Goal: Task Accomplishment & Management: Complete application form

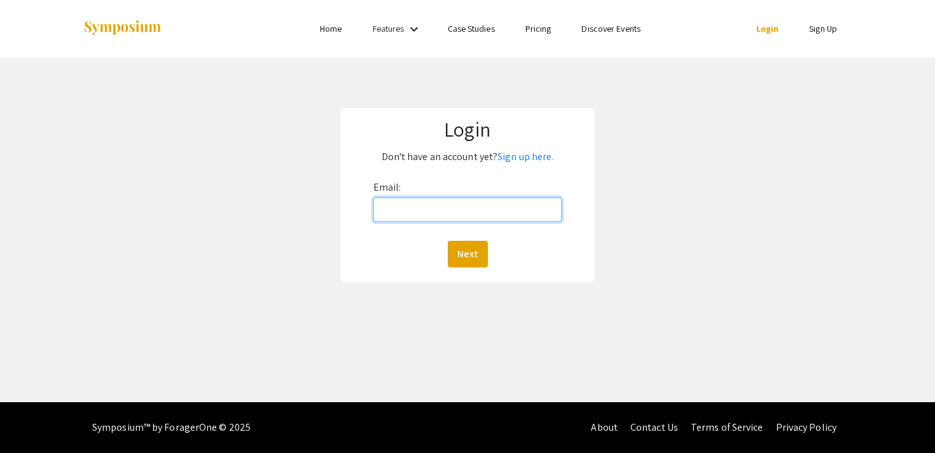
click at [383, 210] on input "Email:" at bounding box center [467, 210] width 189 height 24
type input "[EMAIL_ADDRESS][DOMAIN_NAME]"
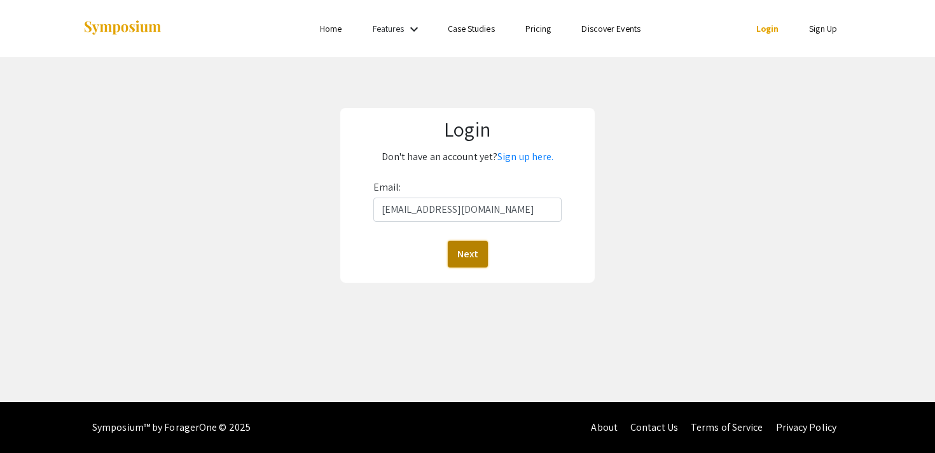
click at [466, 251] on button "Next" at bounding box center [468, 254] width 40 height 27
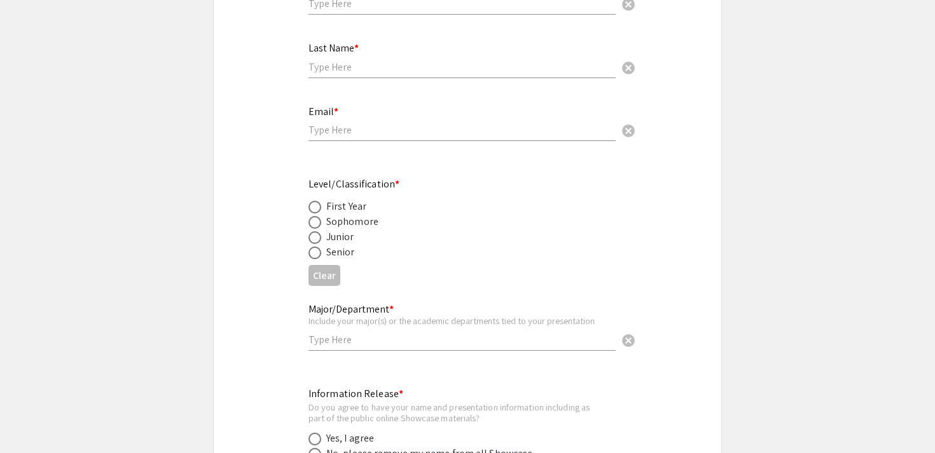
scroll to position [357, 0]
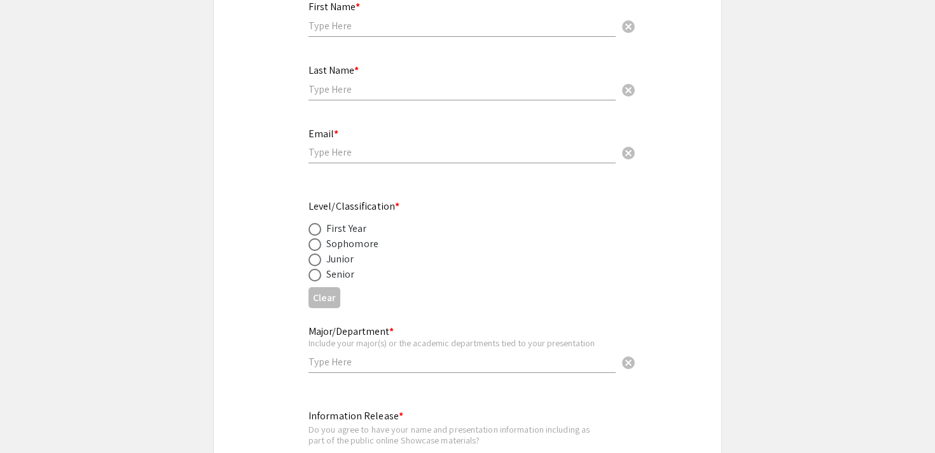
click at [337, 19] on input "text" at bounding box center [461, 25] width 307 height 13
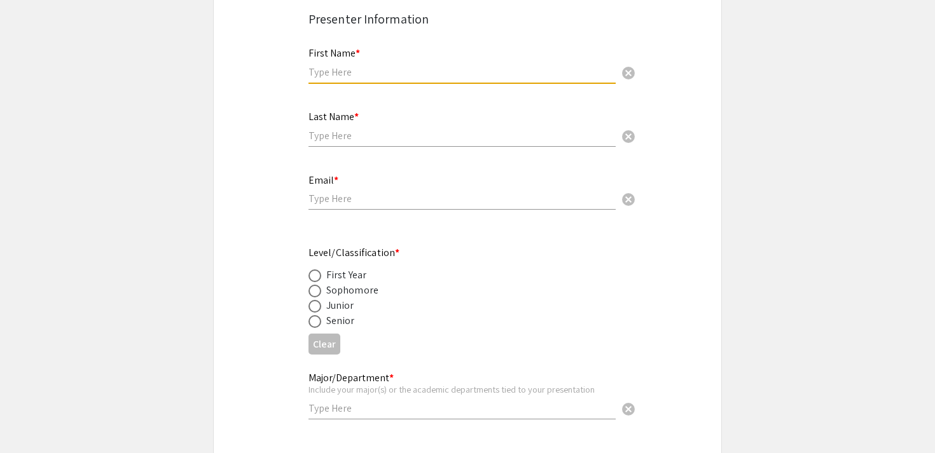
scroll to position [256, 0]
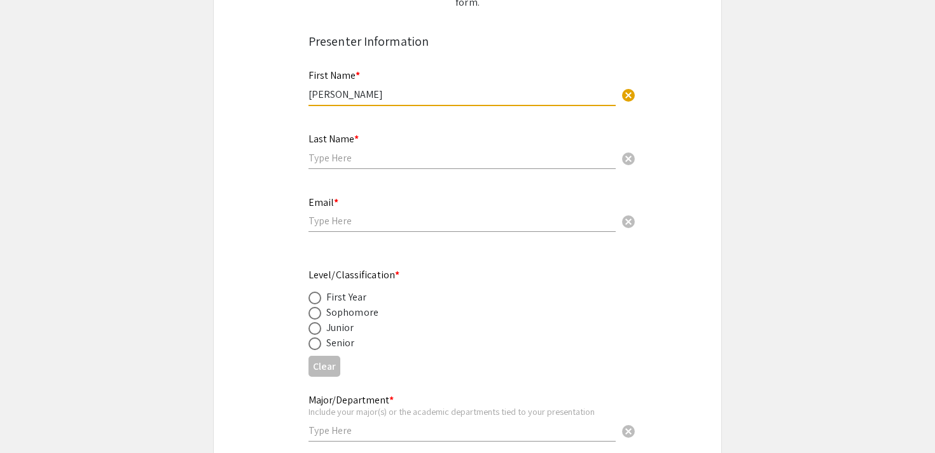
type input "[PERSON_NAME]"
click at [330, 151] on input "text" at bounding box center [461, 157] width 307 height 13
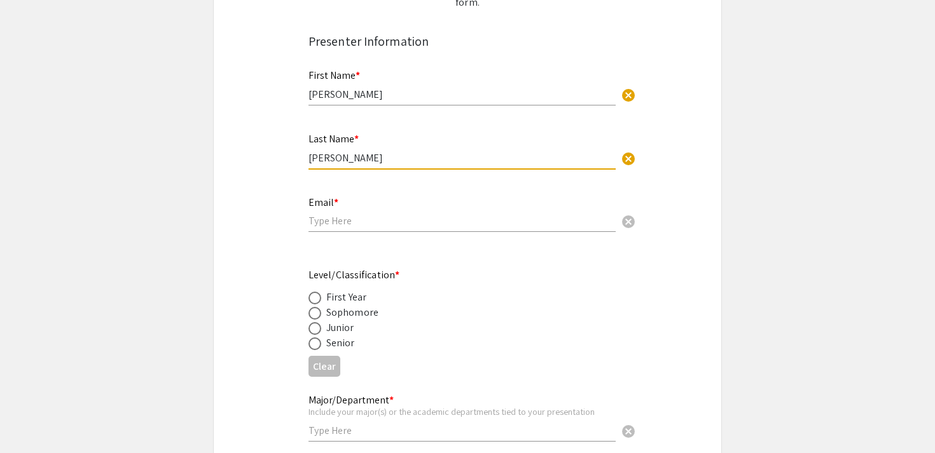
type input "[PERSON_NAME]"
click at [336, 214] on input "email" at bounding box center [461, 220] width 307 height 13
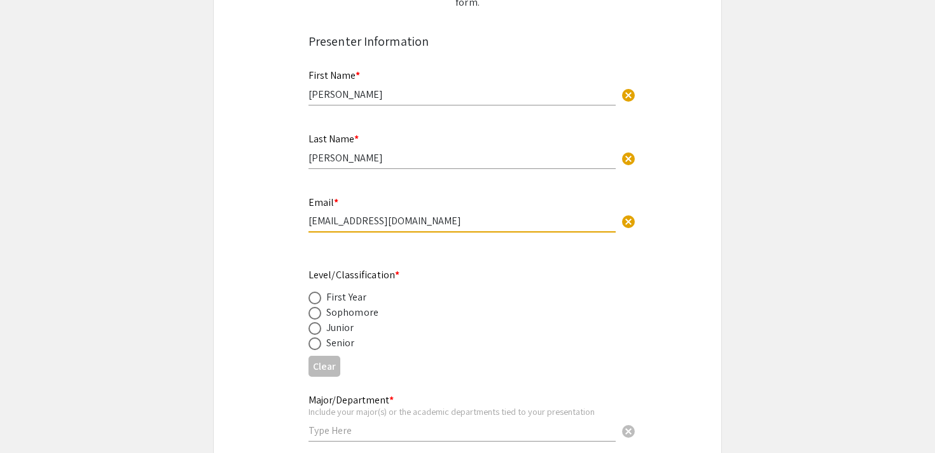
type input "[EMAIL_ADDRESS][DOMAIN_NAME]"
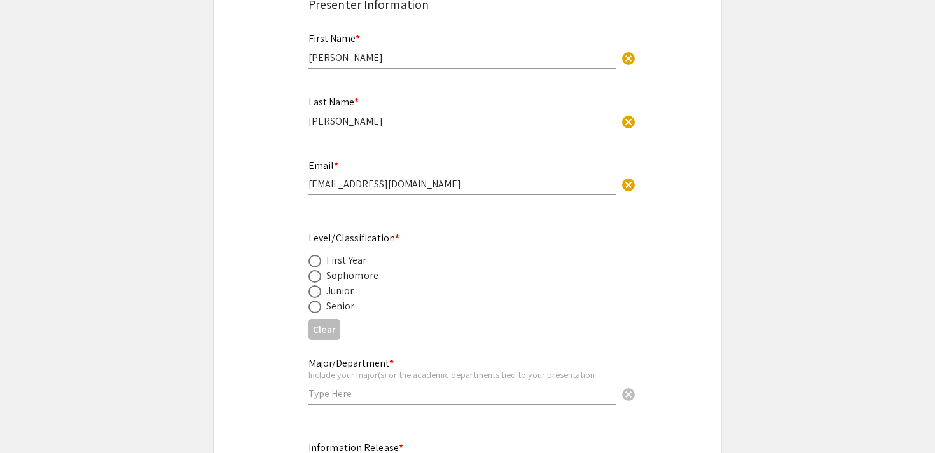
scroll to position [292, 0]
click at [316, 301] on span at bounding box center [314, 307] width 13 height 13
click at [316, 301] on input "radio" at bounding box center [314, 307] width 13 height 13
radio input "true"
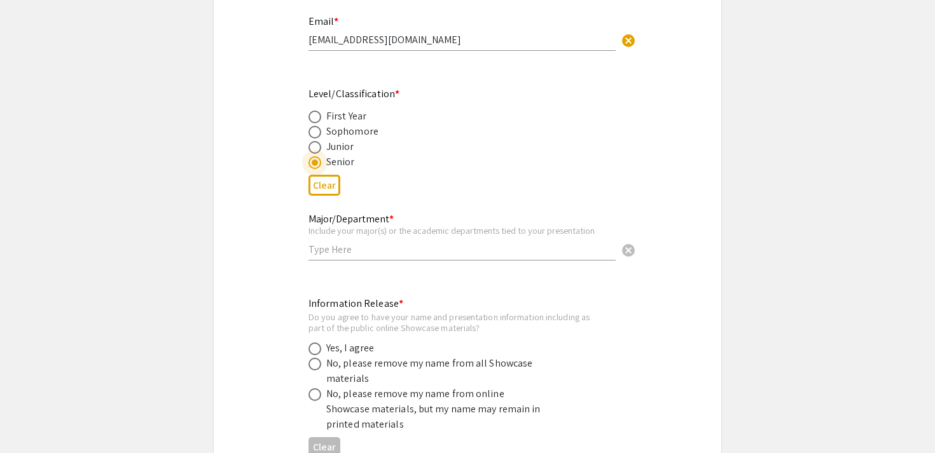
scroll to position [439, 0]
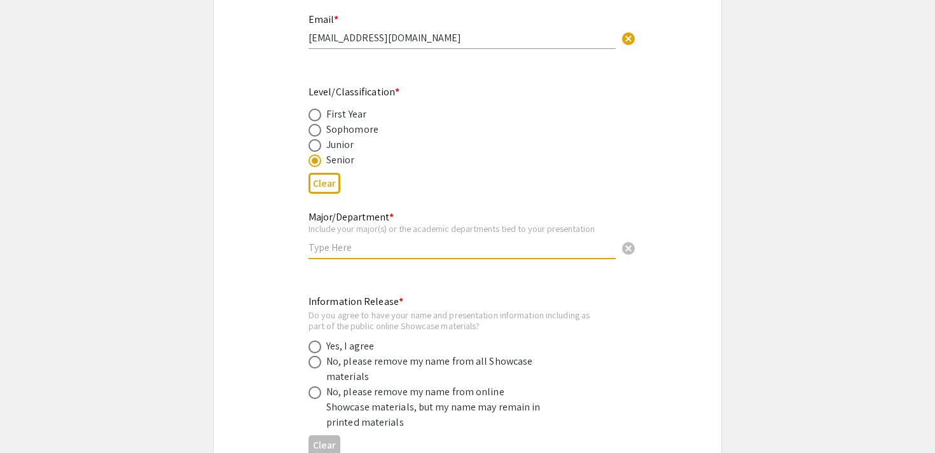
click at [331, 241] on input "text" at bounding box center [461, 247] width 307 height 13
click at [326, 241] on input "Law&Values" at bounding box center [461, 247] width 307 height 13
click at [333, 241] on input "Law &Values" at bounding box center [461, 247] width 307 height 13
type input "Law & Values"
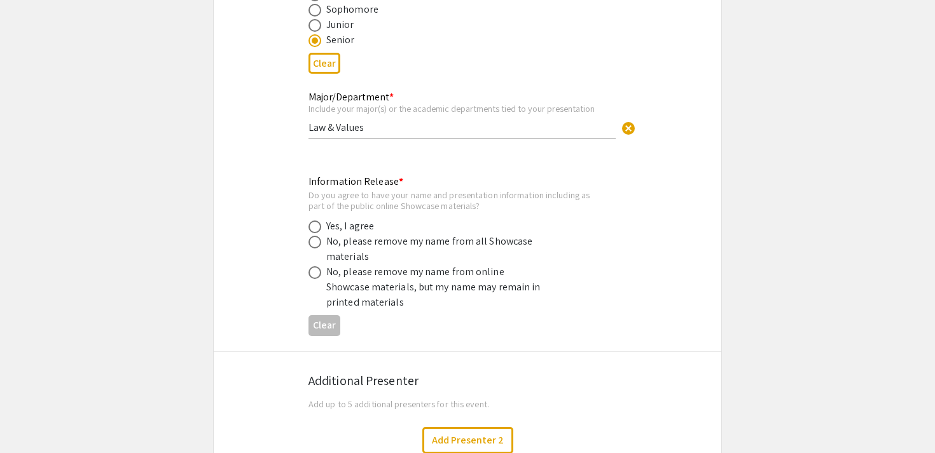
scroll to position [561, 0]
click at [316, 264] on span at bounding box center [314, 270] width 13 height 13
click at [316, 264] on input "radio" at bounding box center [314, 270] width 13 height 13
radio input "true"
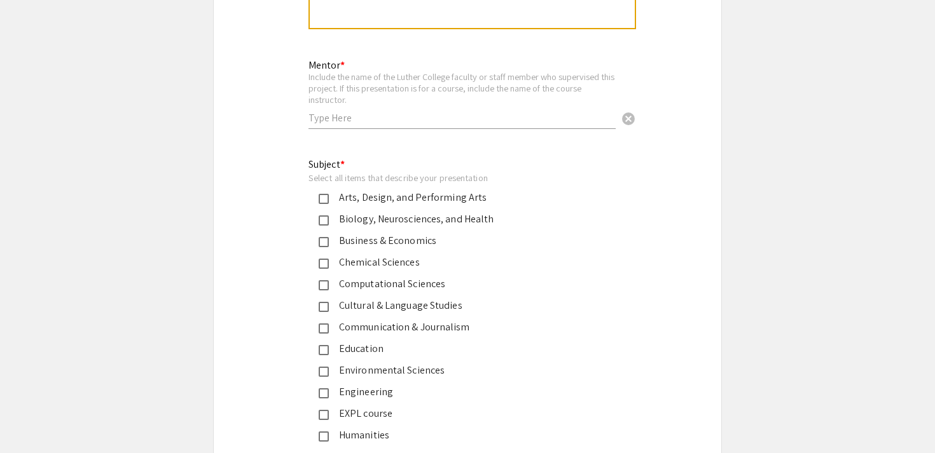
scroll to position [1619, 0]
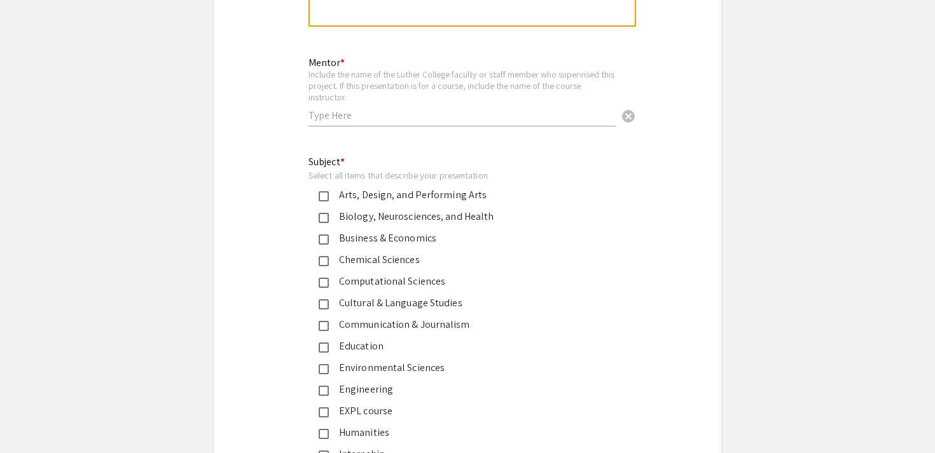
click at [374, 109] on input "text" at bounding box center [461, 115] width 307 height 13
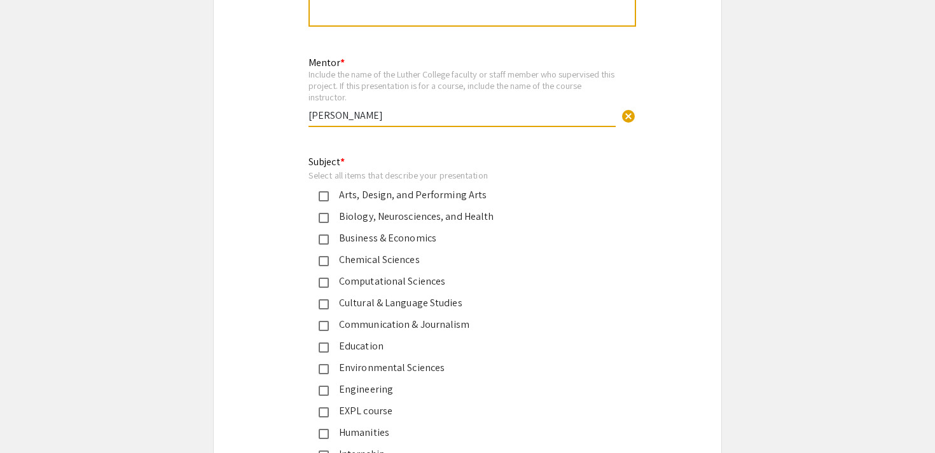
type input "[PERSON_NAME]"
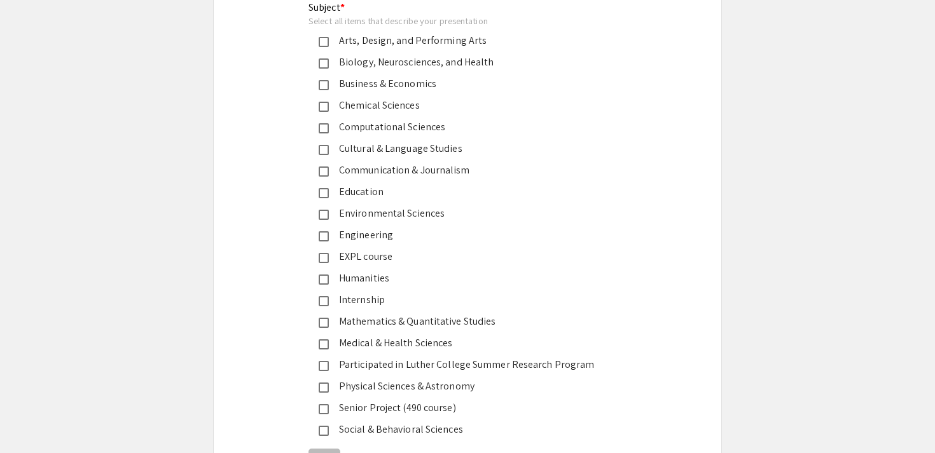
scroll to position [1776, 0]
click at [322, 294] on mat-pseudo-checkbox at bounding box center [324, 299] width 10 height 10
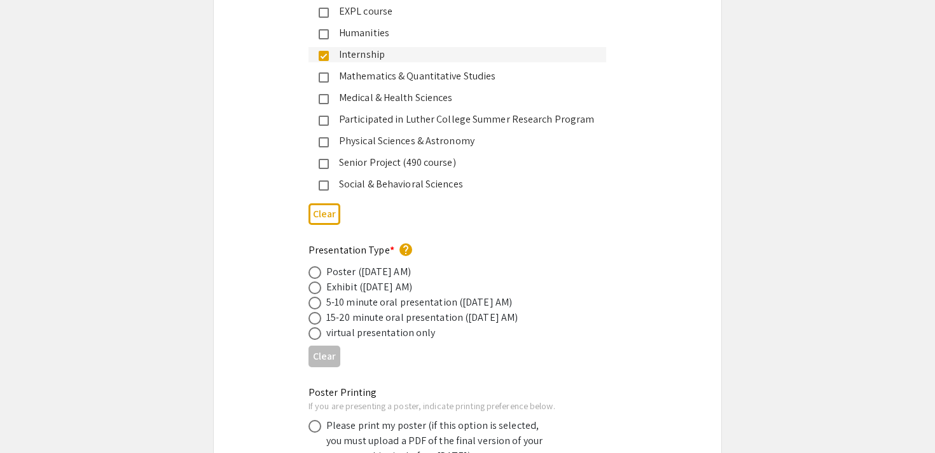
scroll to position [2020, 0]
click at [312, 266] on span at bounding box center [314, 272] width 13 height 13
click at [312, 266] on input "radio" at bounding box center [314, 272] width 13 height 13
radio input "true"
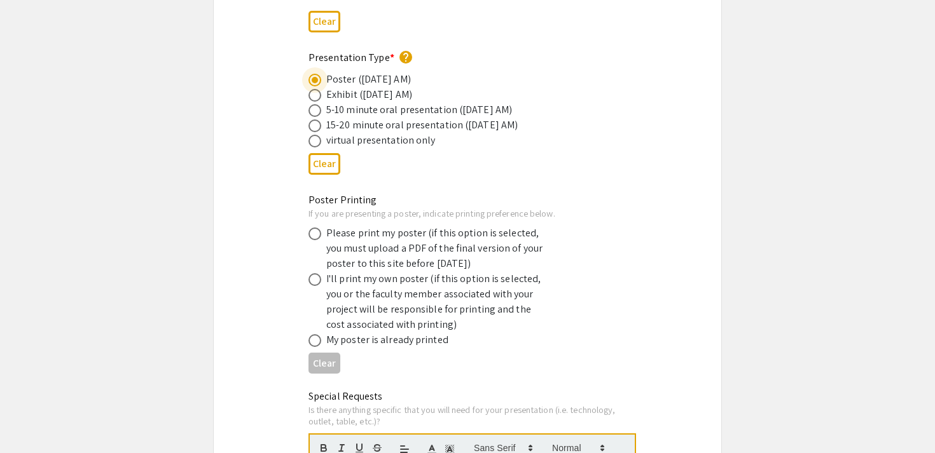
scroll to position [2213, 0]
click at [318, 227] on span at bounding box center [314, 233] width 13 height 13
click at [318, 227] on input "radio" at bounding box center [314, 233] width 13 height 13
radio input "true"
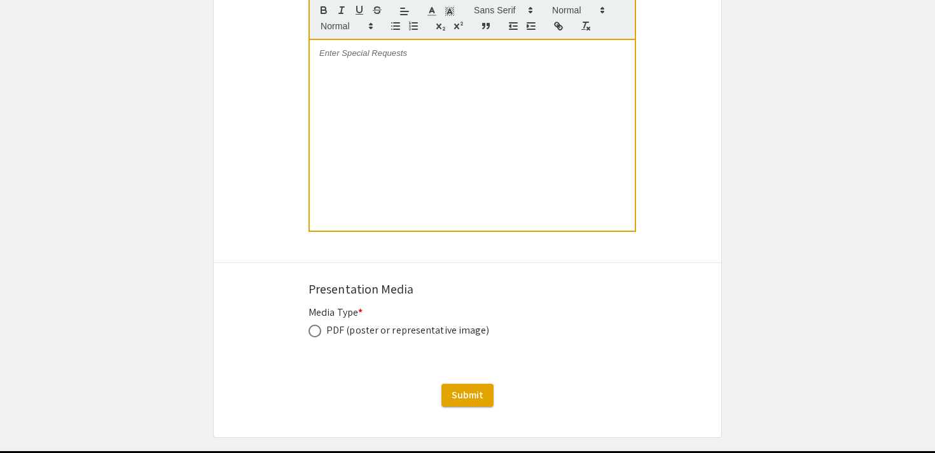
scroll to position [2664, 0]
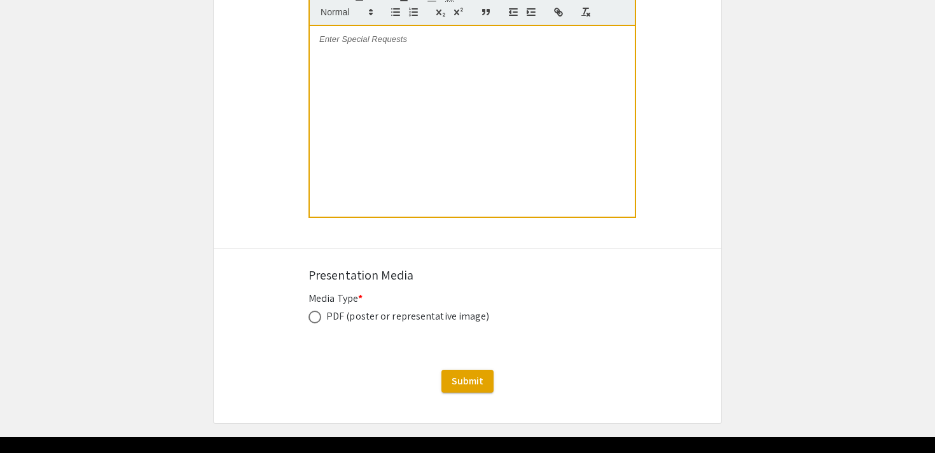
click at [315, 311] on span at bounding box center [314, 317] width 13 height 13
click at [315, 311] on input "radio" at bounding box center [314, 317] width 13 height 13
radio input "true"
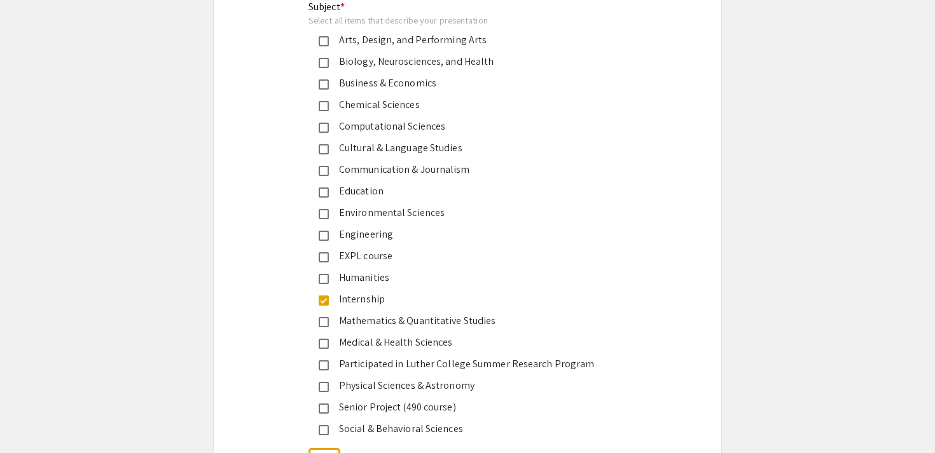
scroll to position [1775, 0]
click at [324, 273] on mat-pseudo-checkbox at bounding box center [324, 278] width 10 height 10
click at [328, 425] on mat-pseudo-checkbox at bounding box center [324, 430] width 10 height 10
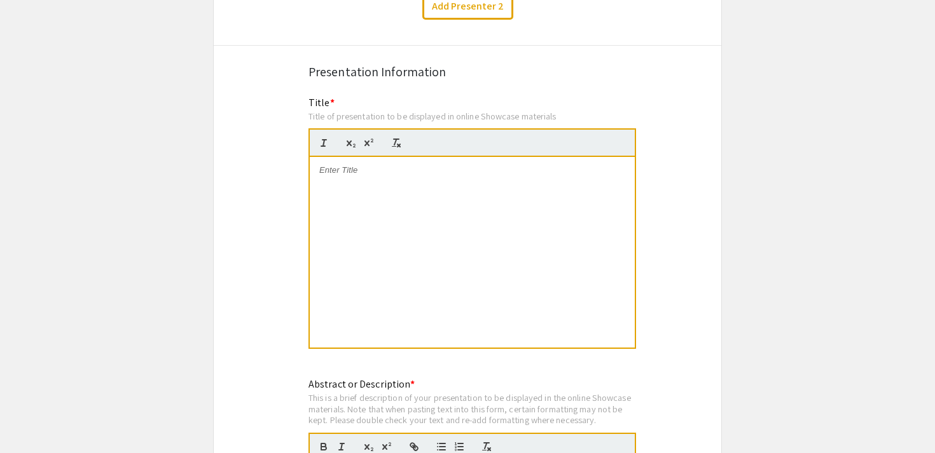
scroll to position [992, 0]
click at [332, 166] on p at bounding box center [472, 171] width 306 height 11
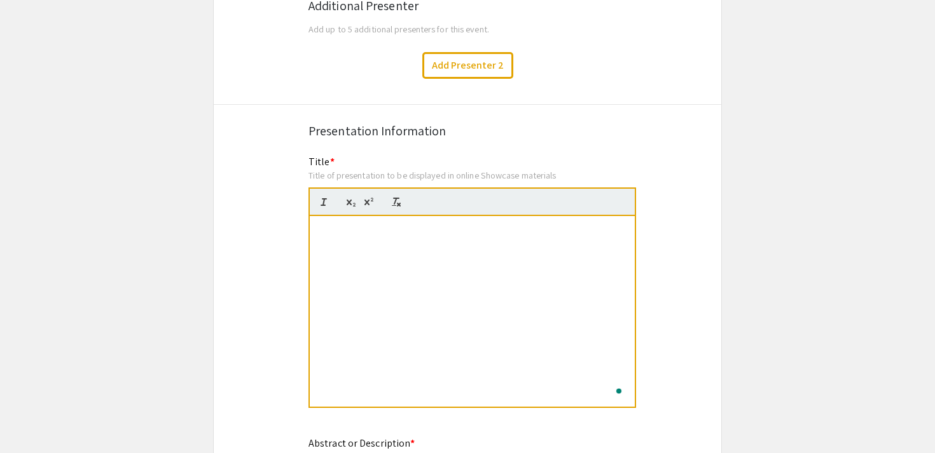
scroll to position [0, 0]
click at [356, 224] on span "Restorative Mediation and Leadership at The Katallasso Group" at bounding box center [436, 229] width 235 height 10
click at [456, 224] on span "Restorative Mediation and Leadership at The Katallasso Group" at bounding box center [436, 229] width 235 height 10
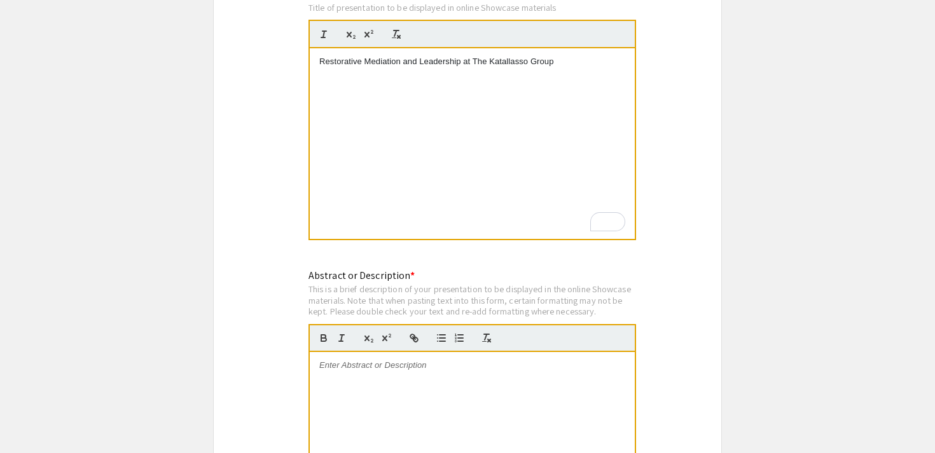
scroll to position [1103, 0]
click at [354, 359] on p at bounding box center [472, 364] width 306 height 11
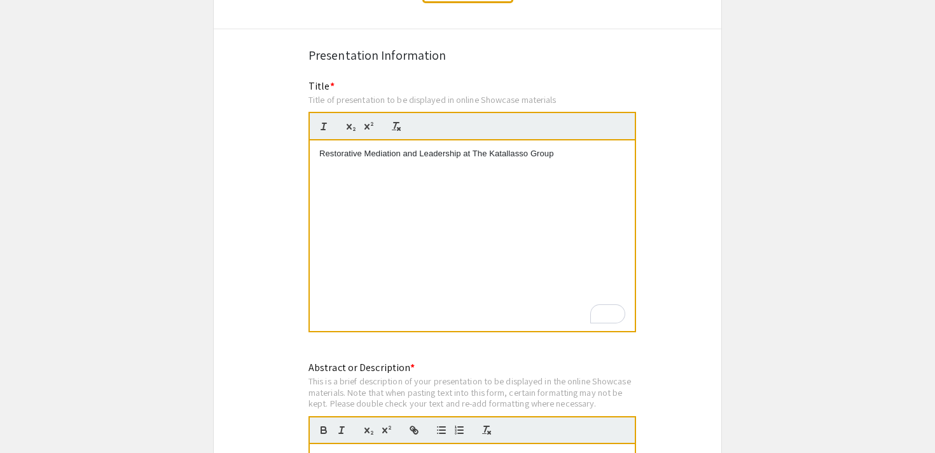
scroll to position [1234, 0]
